Goal: Go to known website: Access a specific website the user already knows

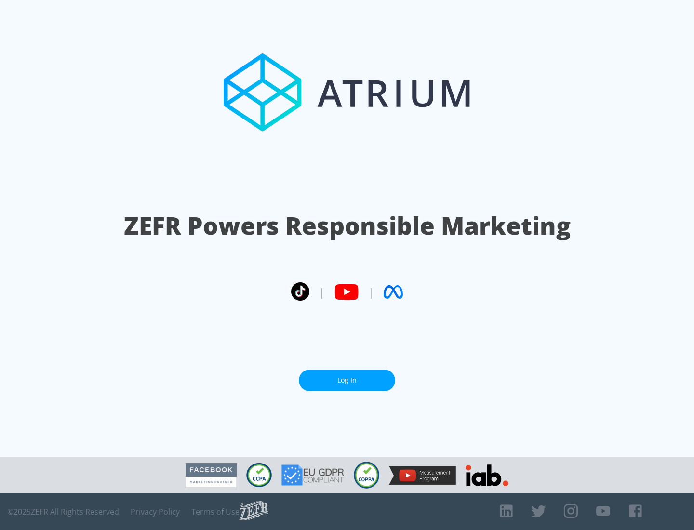
click at [347, 380] on link "Log In" at bounding box center [347, 381] width 96 height 22
